Goal: Task Accomplishment & Management: Use online tool/utility

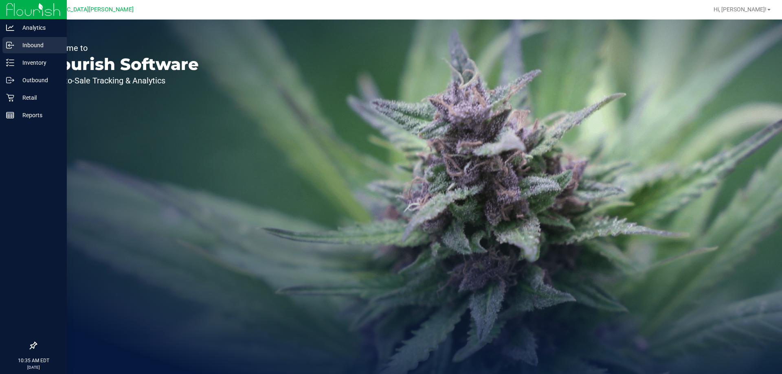
click at [42, 47] on p "Inbound" at bounding box center [38, 45] width 49 height 10
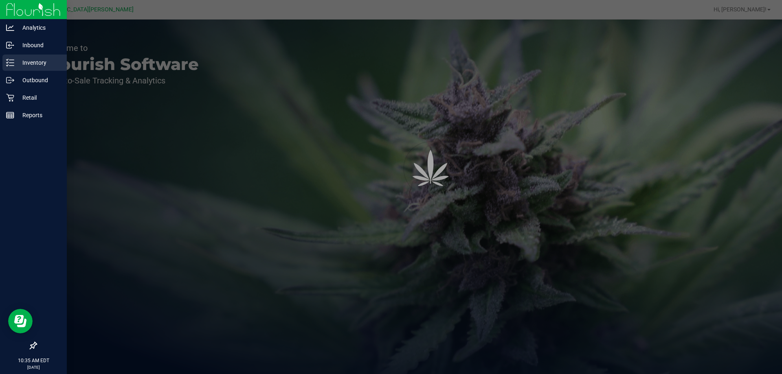
click at [39, 65] on p "Inventory" at bounding box center [38, 63] width 49 height 10
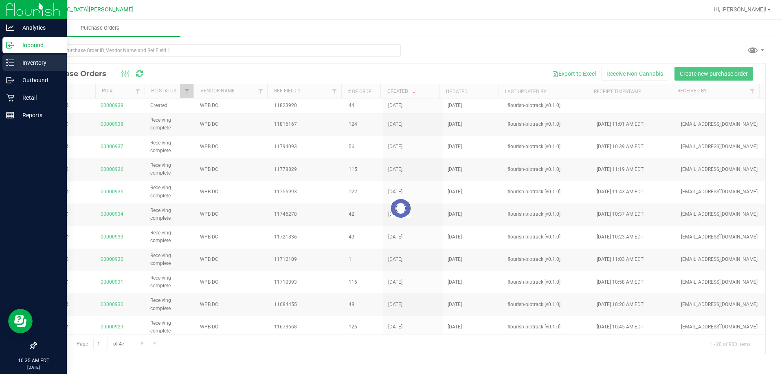
click at [39, 64] on p "Inventory" at bounding box center [38, 63] width 49 height 10
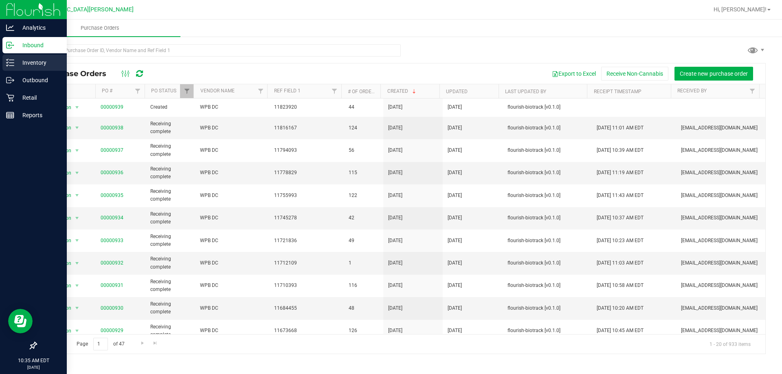
click at [43, 64] on p "Inventory" at bounding box center [38, 63] width 49 height 10
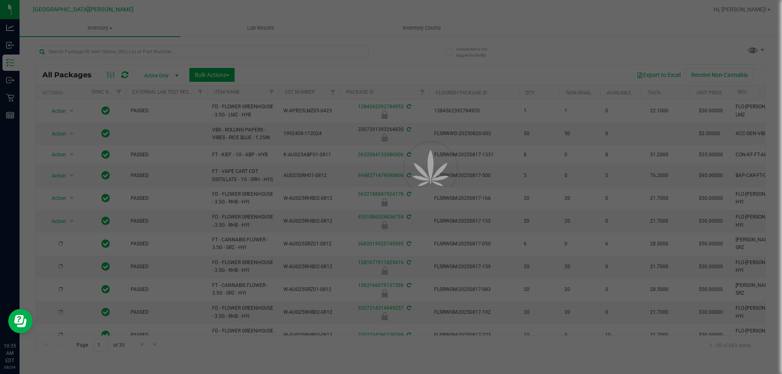
click at [116, 53] on div at bounding box center [391, 187] width 782 height 374
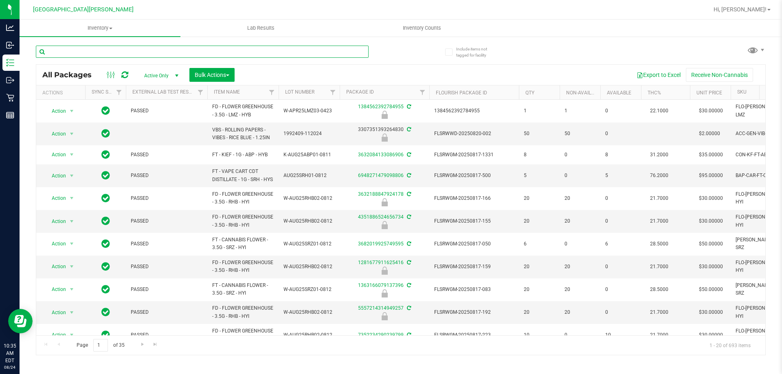
click at [116, 50] on input "text" at bounding box center [202, 52] width 333 height 12
type input "6052229569206581"
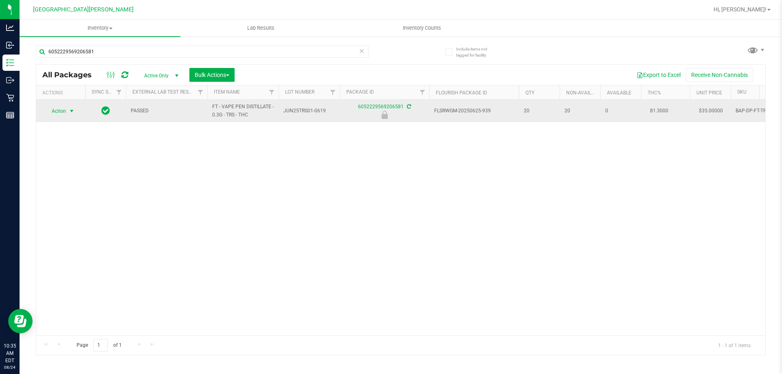
click at [70, 112] on span "select" at bounding box center [71, 111] width 7 height 7
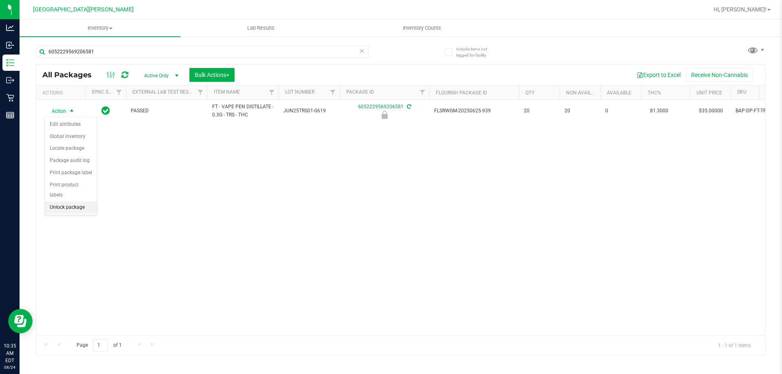
click at [69, 201] on li "Unlock package" at bounding box center [71, 207] width 52 height 12
